Goal: Information Seeking & Learning: Learn about a topic

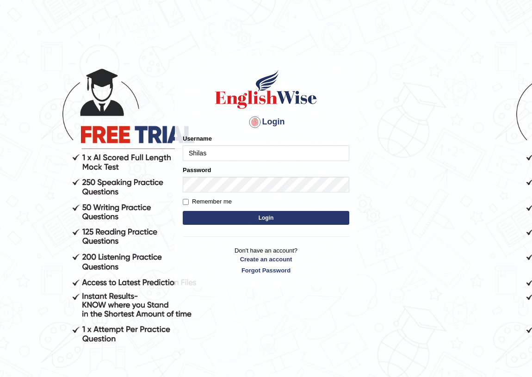
type input "Shilas"
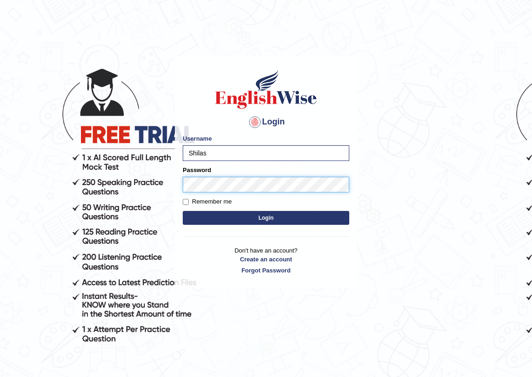
click at [183, 211] on button "Login" at bounding box center [266, 218] width 167 height 14
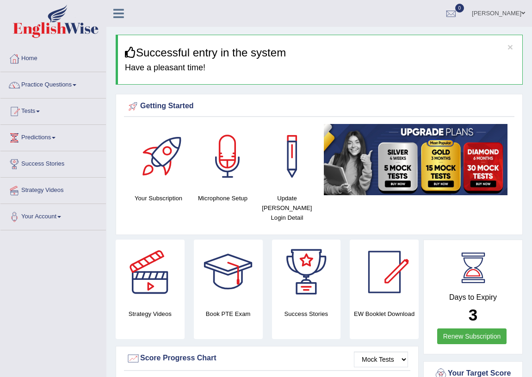
click link "Practice Questions"
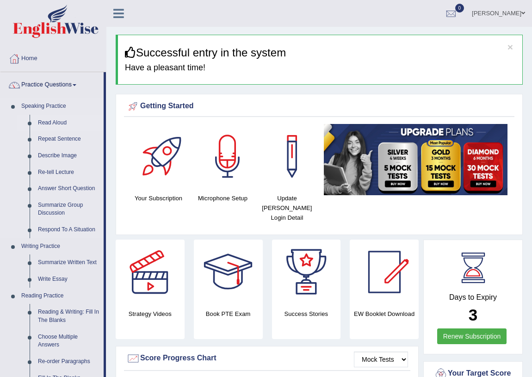
click link "Read Aloud"
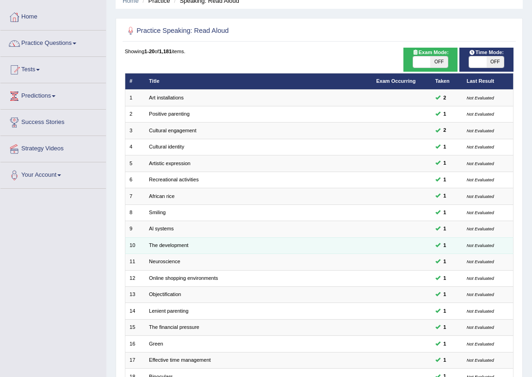
scroll to position [156, 0]
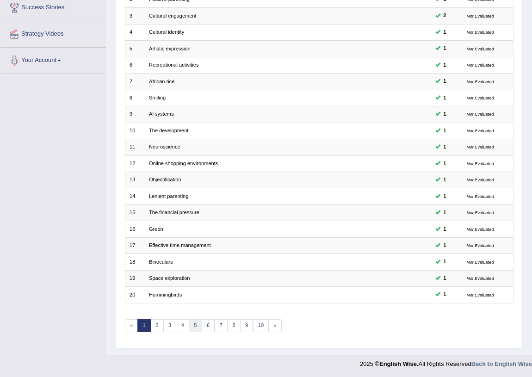
click at [200, 326] on link "5" at bounding box center [195, 325] width 13 height 13
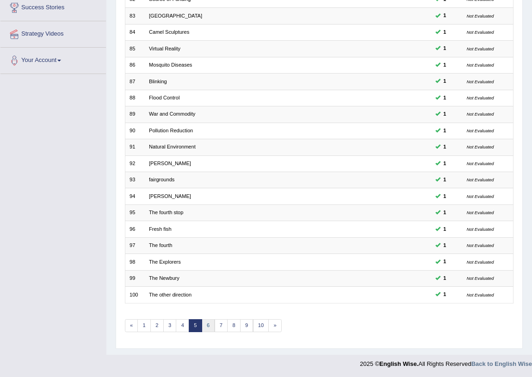
click at [203, 325] on link "6" at bounding box center [208, 325] width 13 height 13
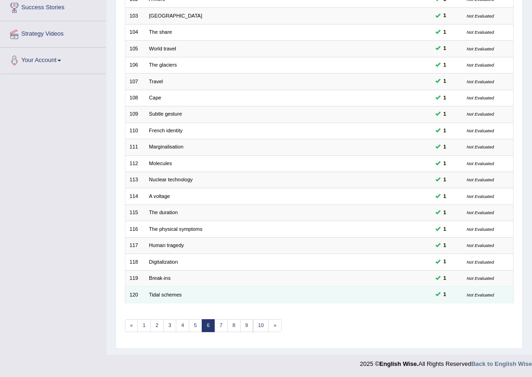
scroll to position [156, 0]
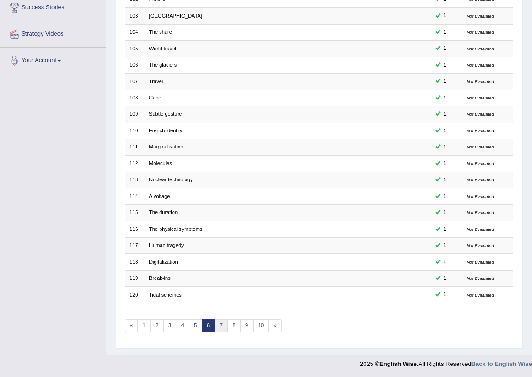
click at [222, 322] on link "7" at bounding box center [221, 325] width 13 height 13
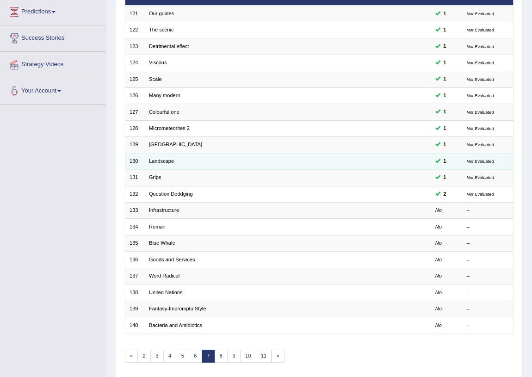
scroll to position [126, 0]
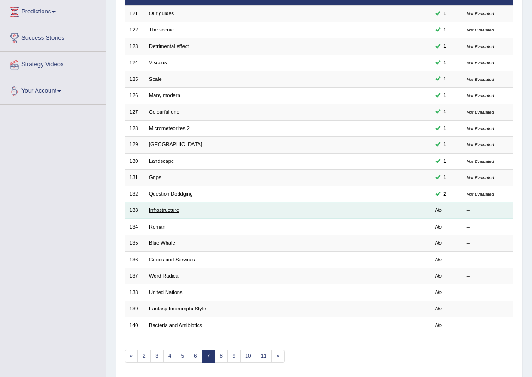
click at [160, 207] on link "Infrastructure" at bounding box center [164, 210] width 30 height 6
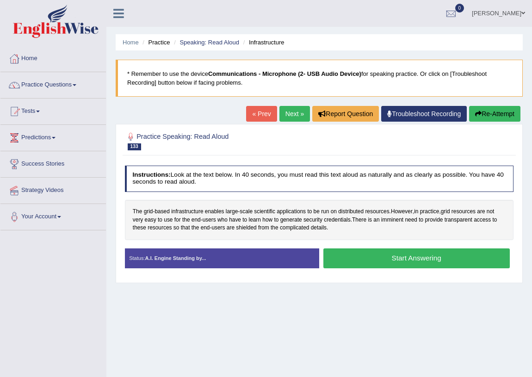
click at [361, 259] on button "Start Answering" at bounding box center [417, 259] width 187 height 20
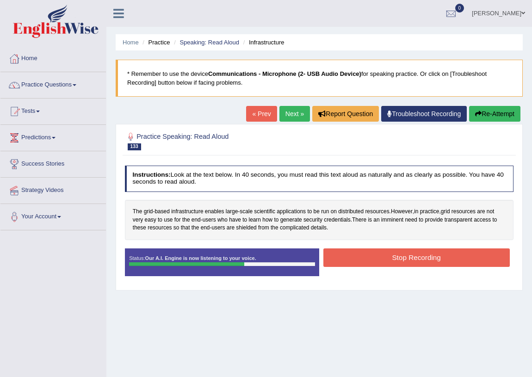
click at [361, 257] on button "Stop Recording" at bounding box center [417, 258] width 187 height 18
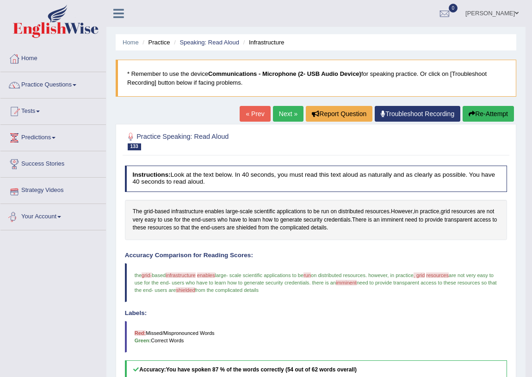
click at [283, 119] on link "Next »" at bounding box center [288, 114] width 31 height 16
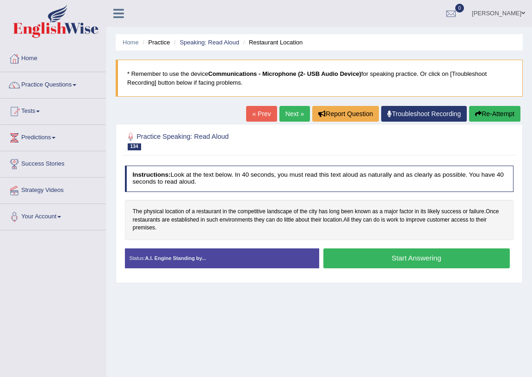
click at [380, 258] on button "Start Answering" at bounding box center [417, 259] width 187 height 20
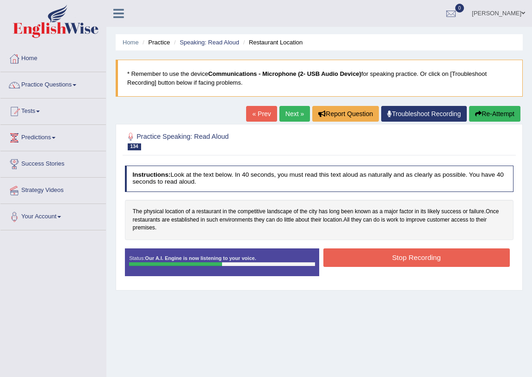
click at [380, 257] on button "Stop Recording" at bounding box center [417, 258] width 187 height 18
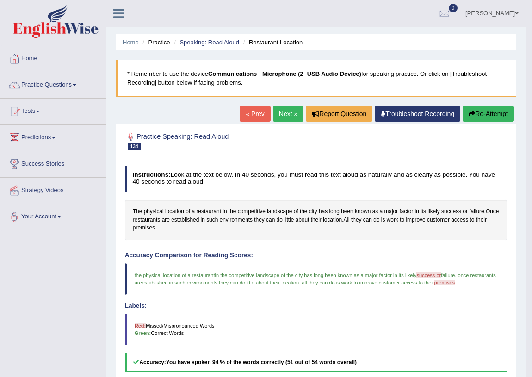
click at [287, 115] on link "Next »" at bounding box center [288, 114] width 31 height 16
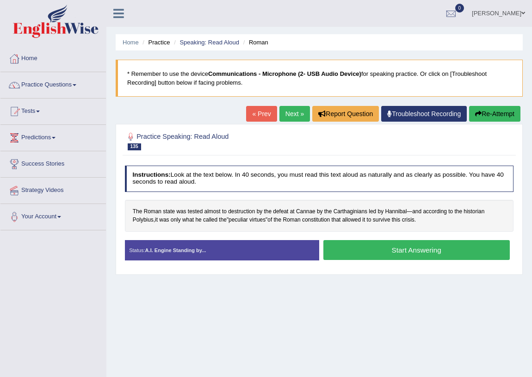
click at [387, 252] on button "Start Answering" at bounding box center [417, 250] width 187 height 20
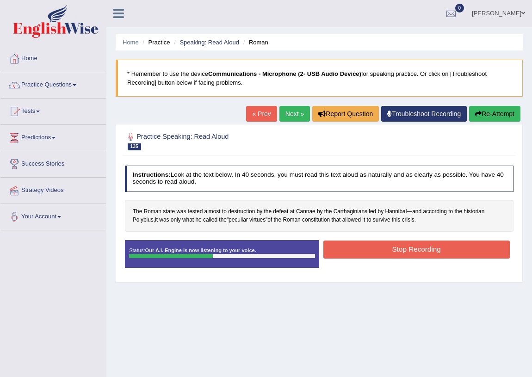
click at [387, 250] on button "Stop Recording" at bounding box center [417, 250] width 187 height 18
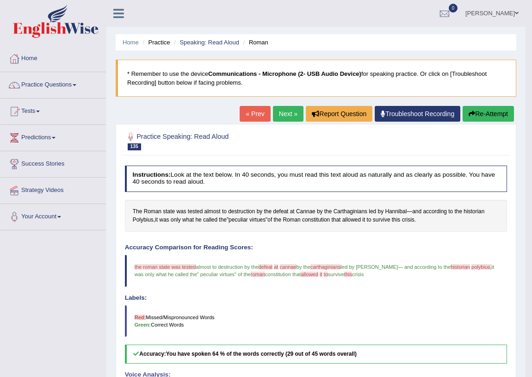
click at [276, 112] on link "Next »" at bounding box center [288, 114] width 31 height 16
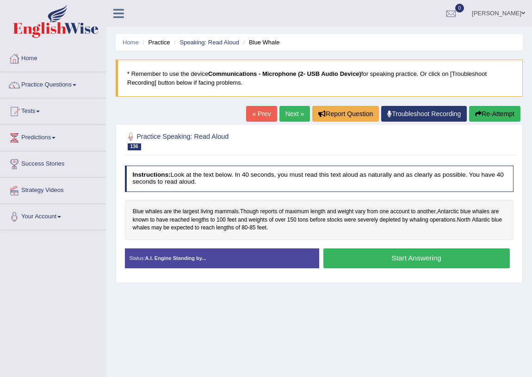
click at [58, 87] on link "Practice Questions" at bounding box center [53, 83] width 106 height 23
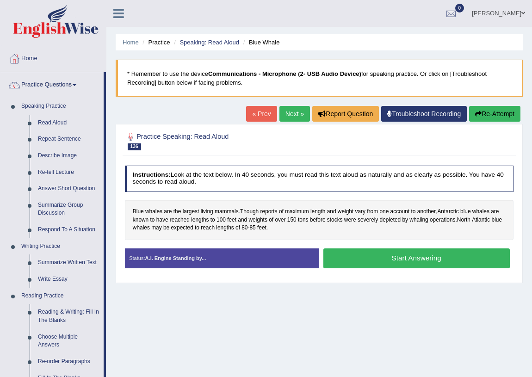
click at [352, 250] on button "Start Answering" at bounding box center [417, 259] width 187 height 20
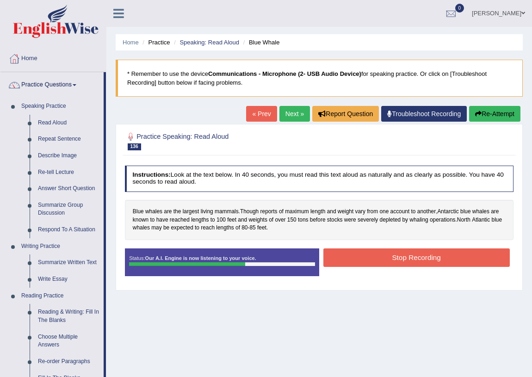
click at [375, 260] on button "Stop Recording" at bounding box center [417, 258] width 187 height 18
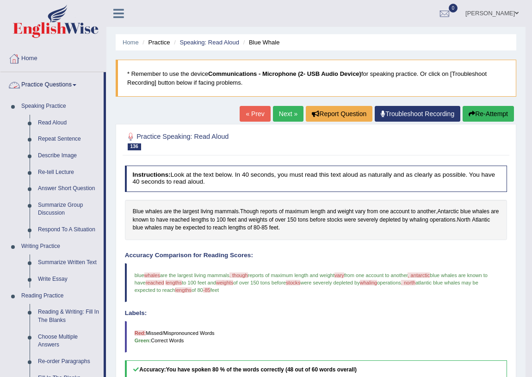
click at [280, 116] on link "Next »" at bounding box center [288, 114] width 31 height 16
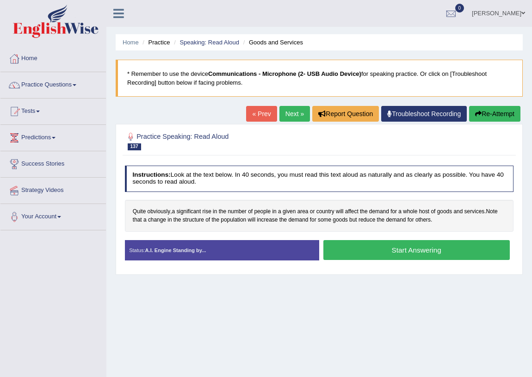
click at [356, 251] on button "Start Answering" at bounding box center [417, 250] width 187 height 20
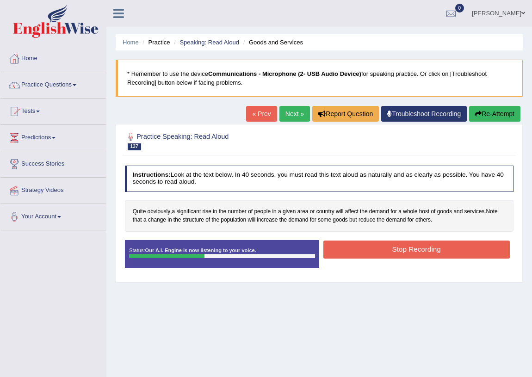
click at [396, 250] on button "Stop Recording" at bounding box center [417, 250] width 187 height 18
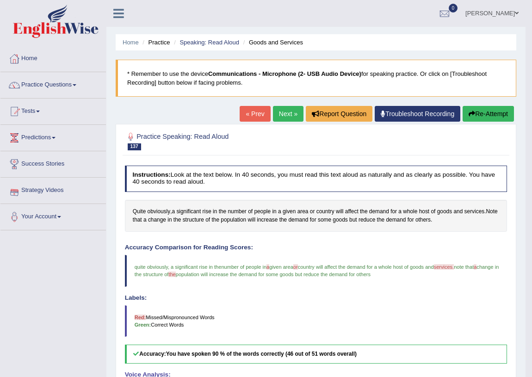
click at [291, 112] on link "Next »" at bounding box center [288, 114] width 31 height 16
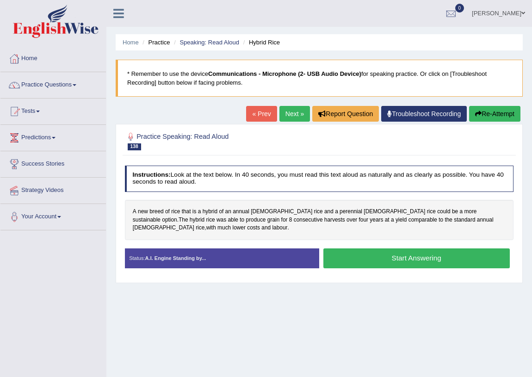
click at [411, 252] on button "Start Answering" at bounding box center [417, 259] width 187 height 20
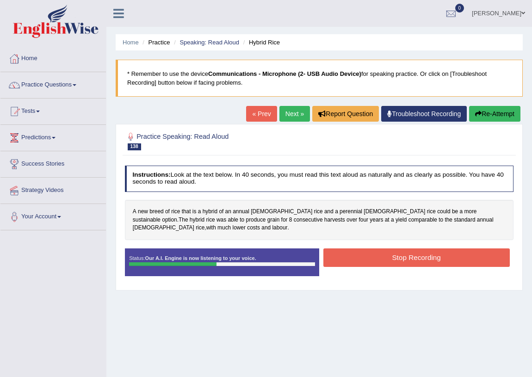
click at [428, 249] on button "Stop Recording" at bounding box center [417, 258] width 187 height 18
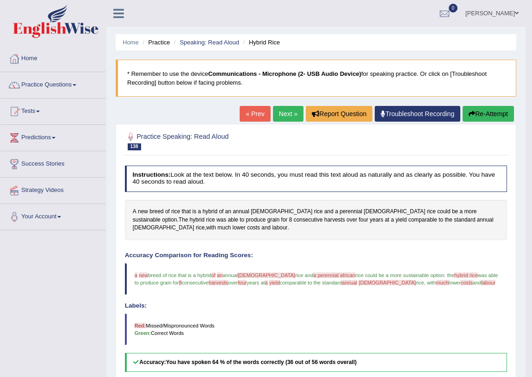
click at [289, 111] on link "Next »" at bounding box center [288, 114] width 31 height 16
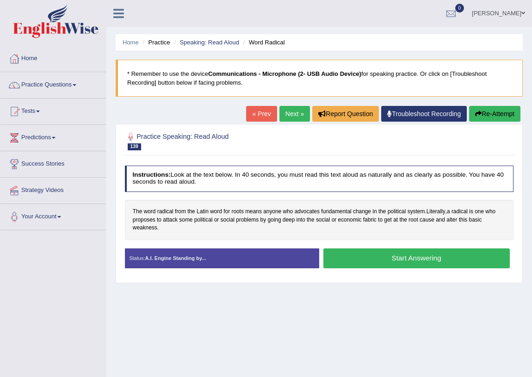
click at [403, 260] on button "Start Answering" at bounding box center [417, 259] width 187 height 20
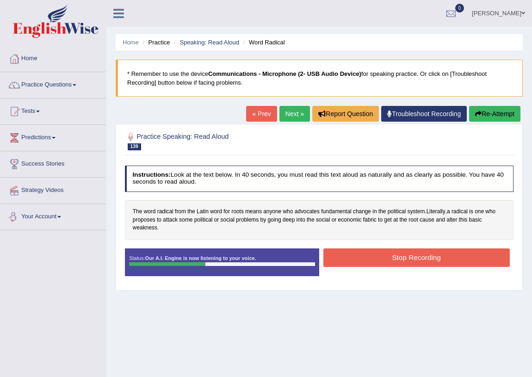
click at [356, 252] on button "Stop Recording" at bounding box center [417, 258] width 187 height 18
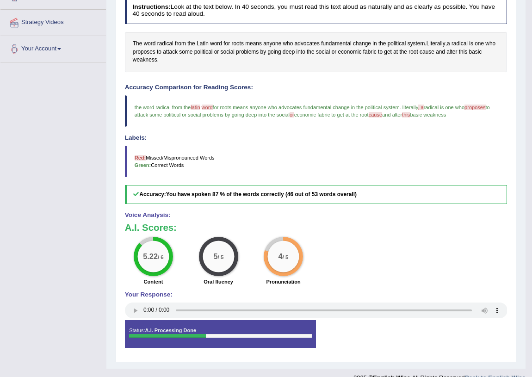
scroll to position [42, 0]
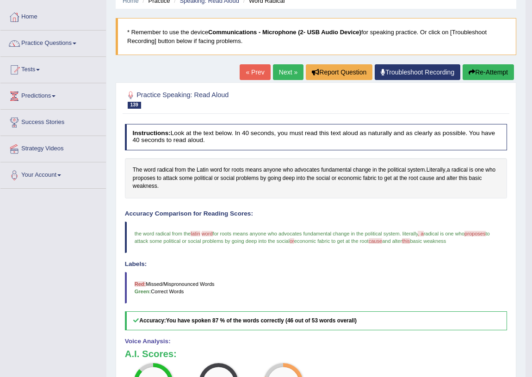
click at [283, 68] on link "Next »" at bounding box center [288, 72] width 31 height 16
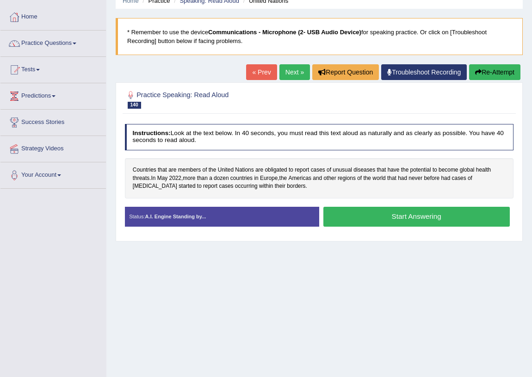
click at [384, 213] on button "Start Answering" at bounding box center [417, 217] width 187 height 20
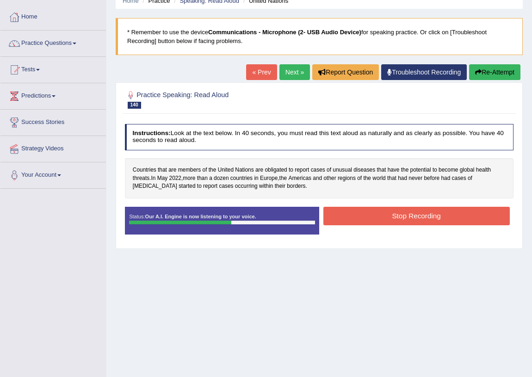
click at [374, 217] on button "Stop Recording" at bounding box center [417, 216] width 187 height 18
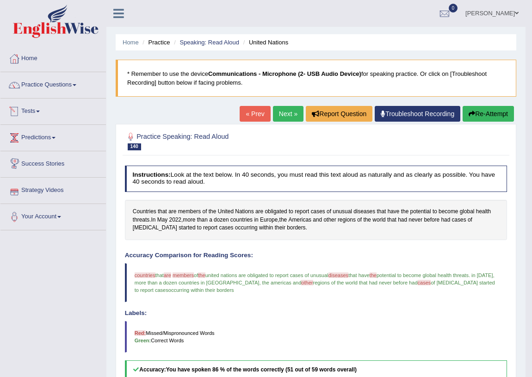
click at [286, 110] on link "Next »" at bounding box center [288, 114] width 31 height 16
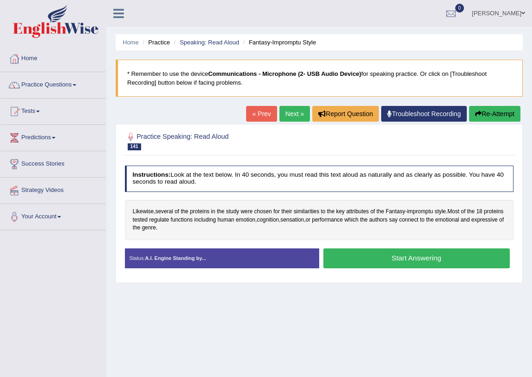
click at [380, 259] on button "Start Answering" at bounding box center [417, 259] width 187 height 20
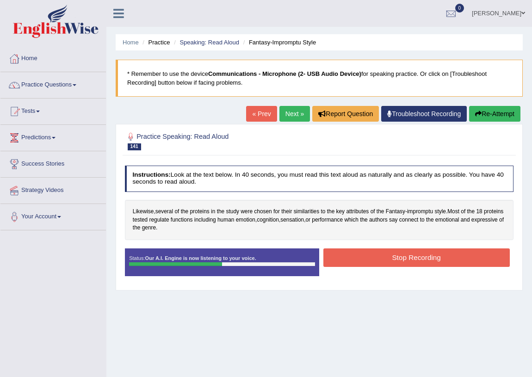
click at [373, 257] on button "Stop Recording" at bounding box center [417, 258] width 187 height 18
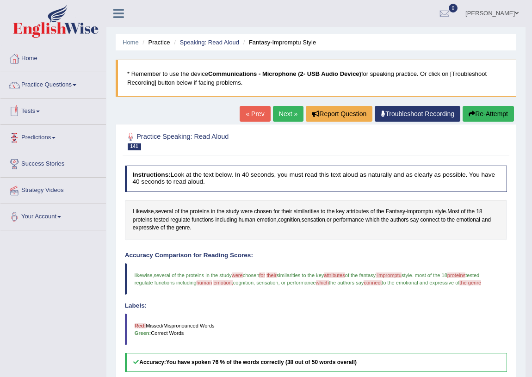
click at [36, 111] on link "Tests" at bounding box center [53, 110] width 106 height 23
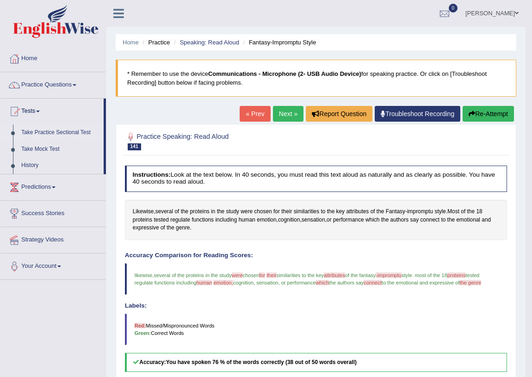
click at [61, 131] on link "Take Practice Sectional Test" at bounding box center [60, 133] width 87 height 17
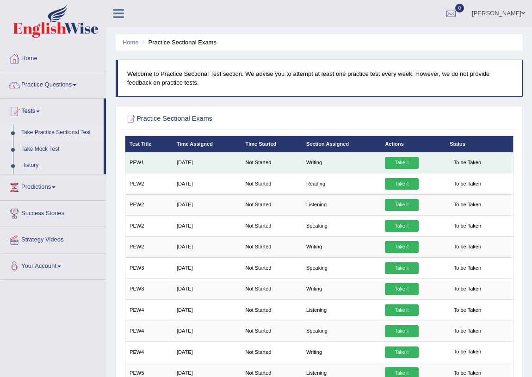
click at [409, 163] on link "Take it" at bounding box center [401, 163] width 33 height 12
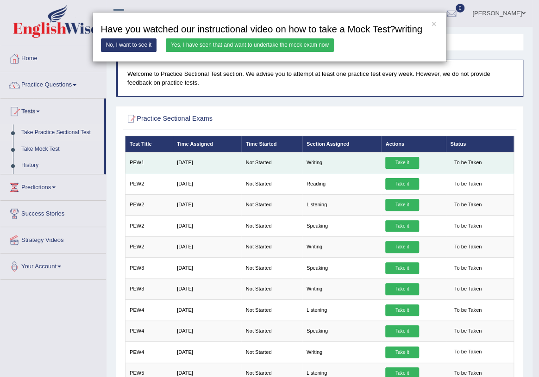
click at [409, 163] on div "× Have you watched our instructional video on how to take a Mock Test?writing N…" at bounding box center [269, 188] width 539 height 377
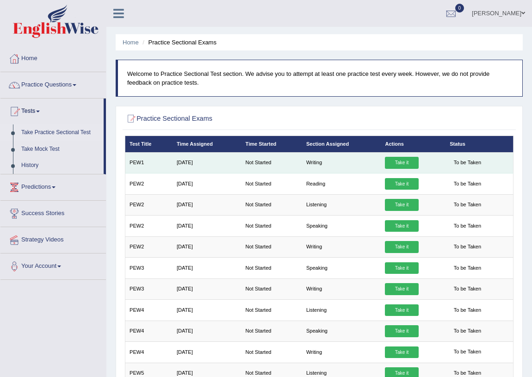
click at [409, 162] on link "Take it" at bounding box center [401, 163] width 33 height 12
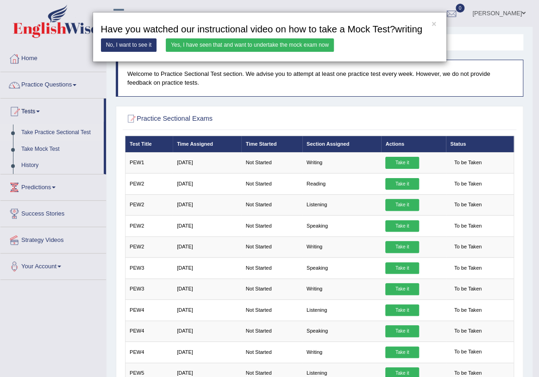
click at [277, 44] on link "Yes, I have seen that and want to undertake the mock exam now" at bounding box center [250, 44] width 168 height 13
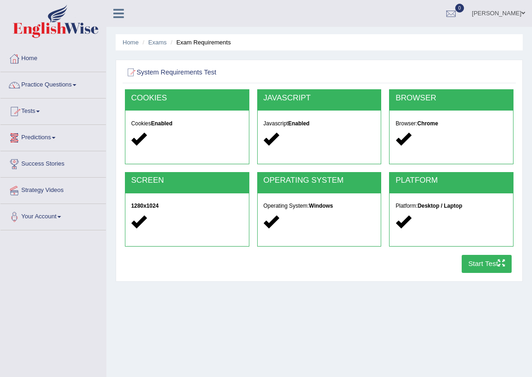
click at [479, 258] on button "Start Test" at bounding box center [487, 264] width 50 height 18
